Goal: Navigation & Orientation: Find specific page/section

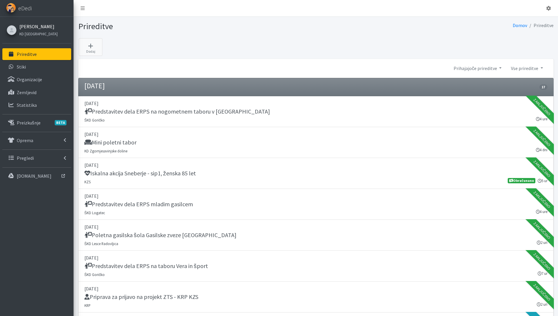
click at [32, 25] on link "[PERSON_NAME]" at bounding box center [38, 26] width 38 height 7
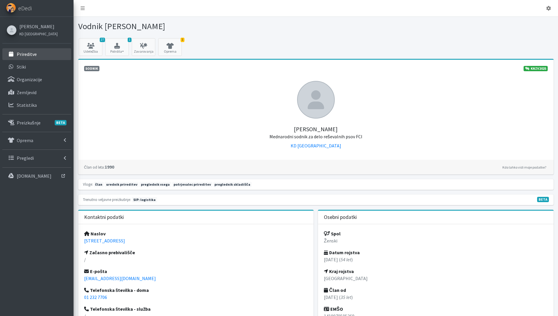
click at [38, 54] on link "Prireditve" at bounding box center [36, 54] width 69 height 12
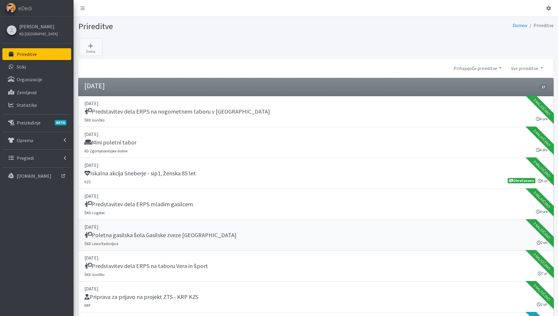
click at [263, 235] on div "Poletna gasilska šola Gasilske zveze [GEOGRAPHIC_DATA]" at bounding box center [315, 235] width 463 height 8
